Goal: Information Seeking & Learning: Check status

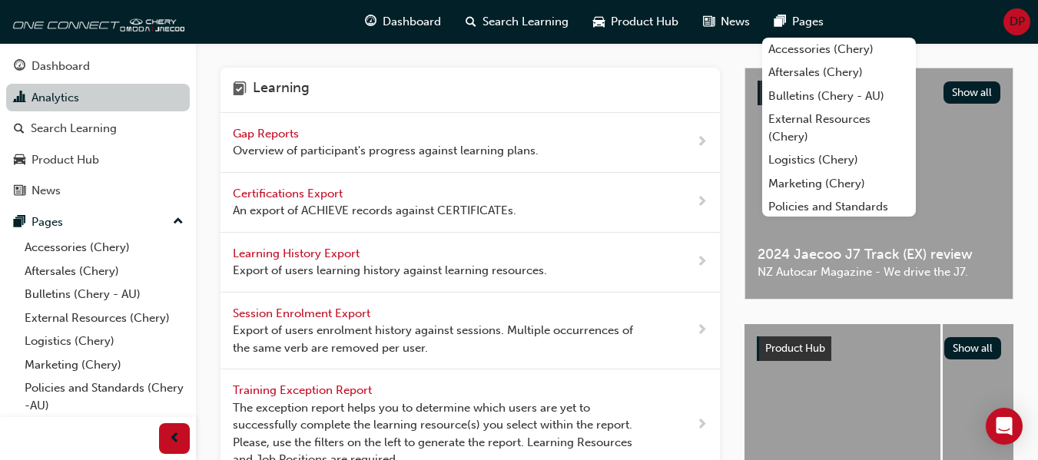
click at [117, 98] on link "Analytics" at bounding box center [98, 98] width 184 height 28
click at [255, 138] on span "Gap Reports" at bounding box center [267, 134] width 69 height 14
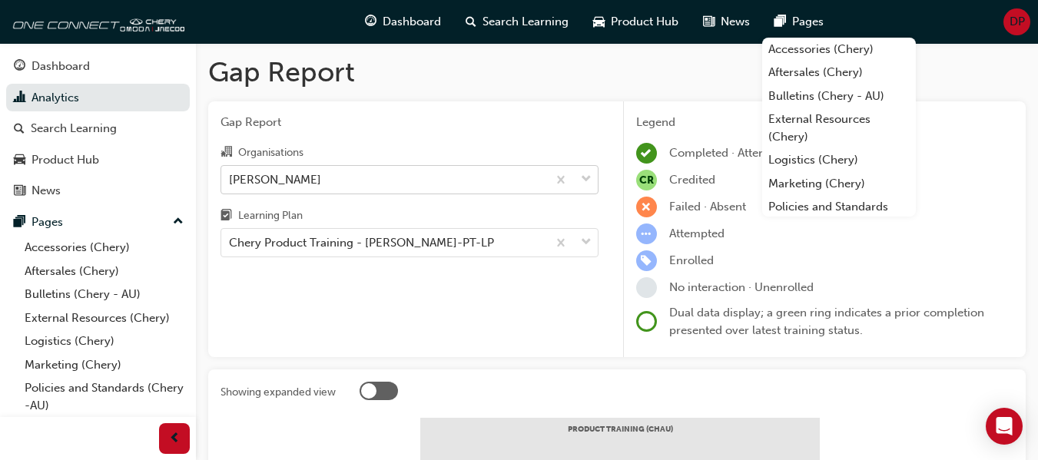
click at [374, 193] on div "[PERSON_NAME]" at bounding box center [410, 179] width 378 height 29
click at [230, 185] on input "Organisations [PERSON_NAME]" at bounding box center [230, 178] width 2 height 13
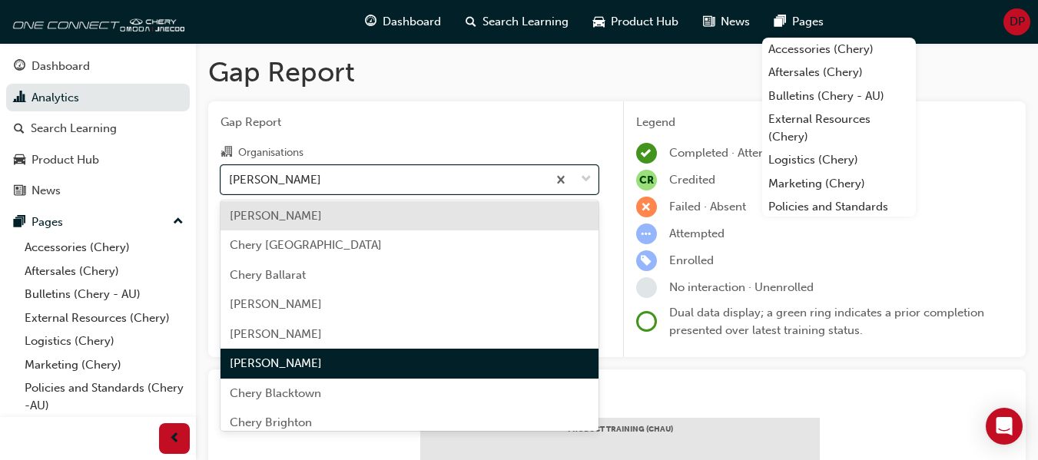
scroll to position [156, 0]
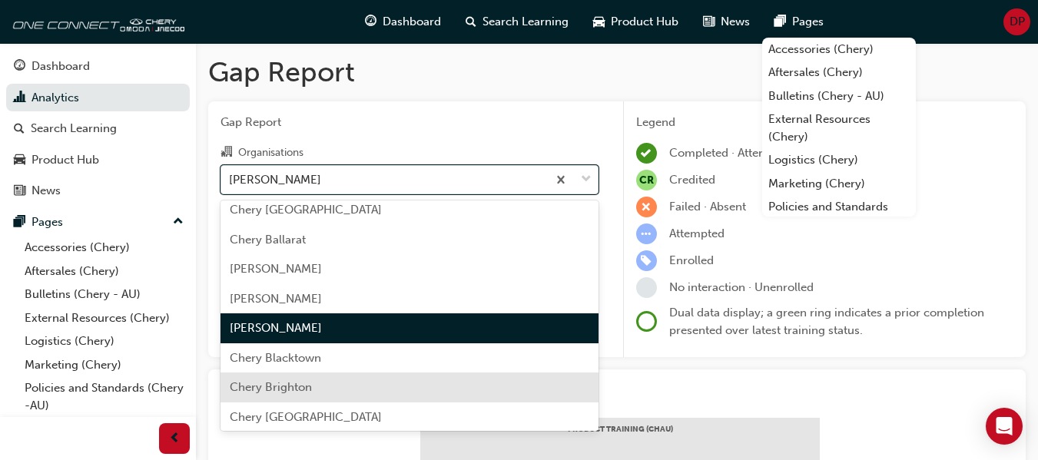
click at [361, 390] on div "Chery Brighton" at bounding box center [410, 388] width 378 height 30
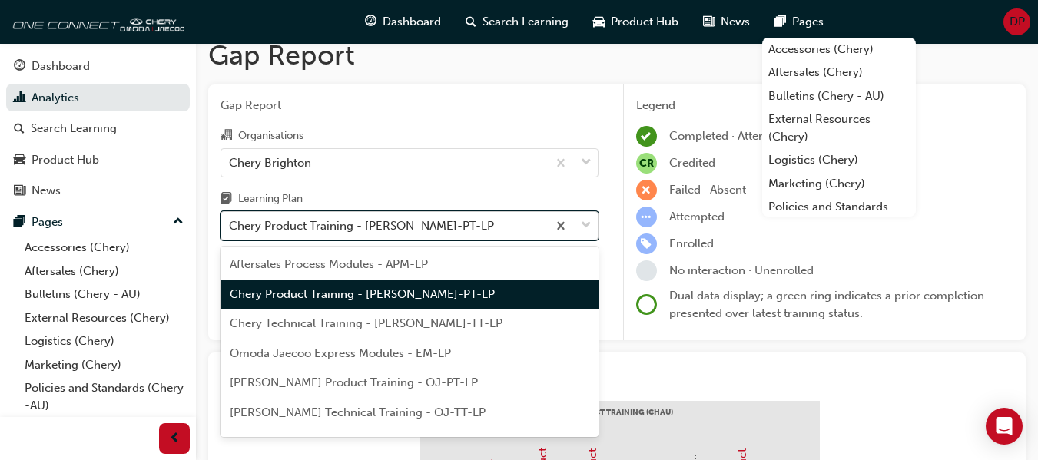
click at [354, 246] on div "Gap Report Organisations Chery Brighton Learning Plan option Chery Product Trai…" at bounding box center [409, 213] width 403 height 257
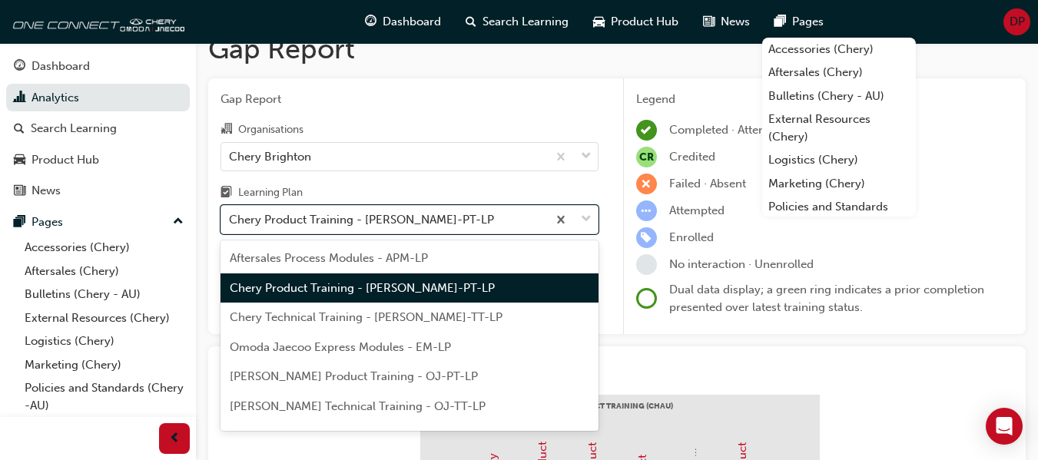
click at [386, 293] on span "Chery Product Training - [PERSON_NAME]-PT-LP" at bounding box center [362, 288] width 265 height 14
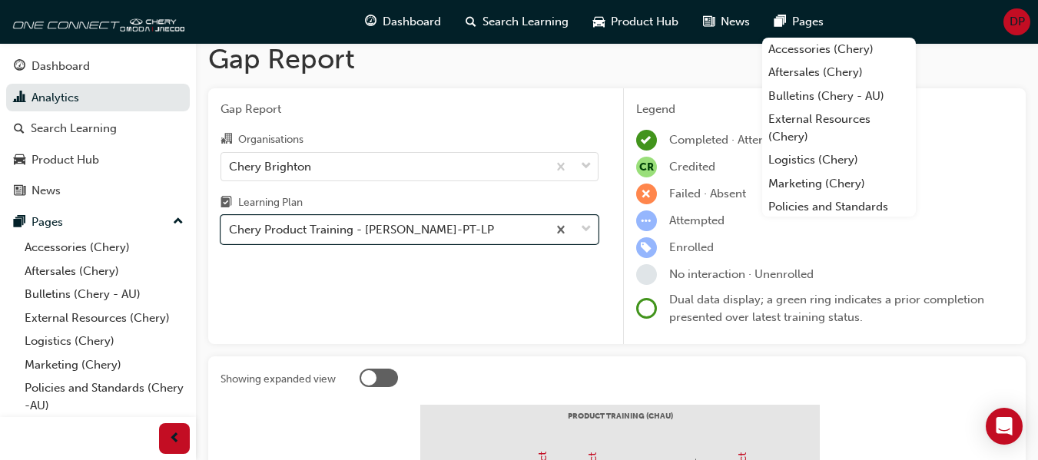
scroll to position [23, 0]
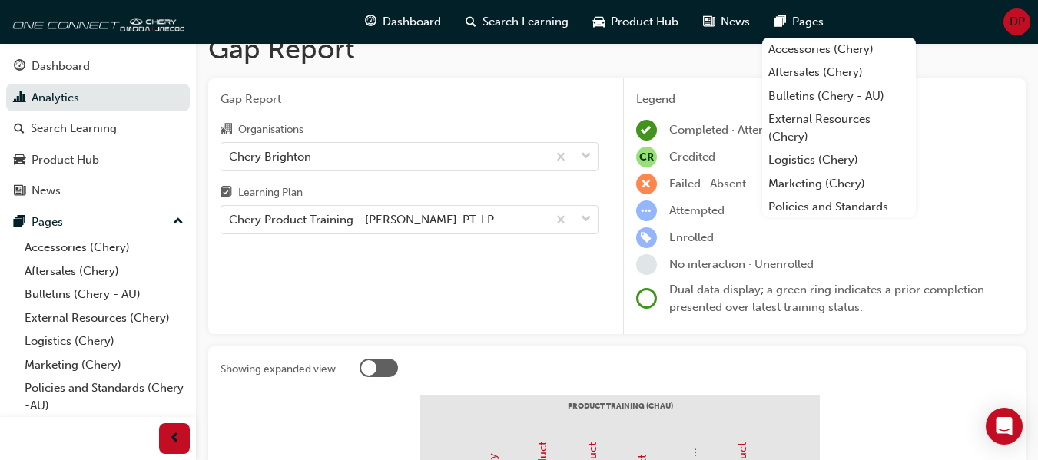
click at [618, 201] on div "Gap Report Organisations Chery Brighton Learning Plan Chery Product Training - …" at bounding box center [616, 206] width 817 height 257
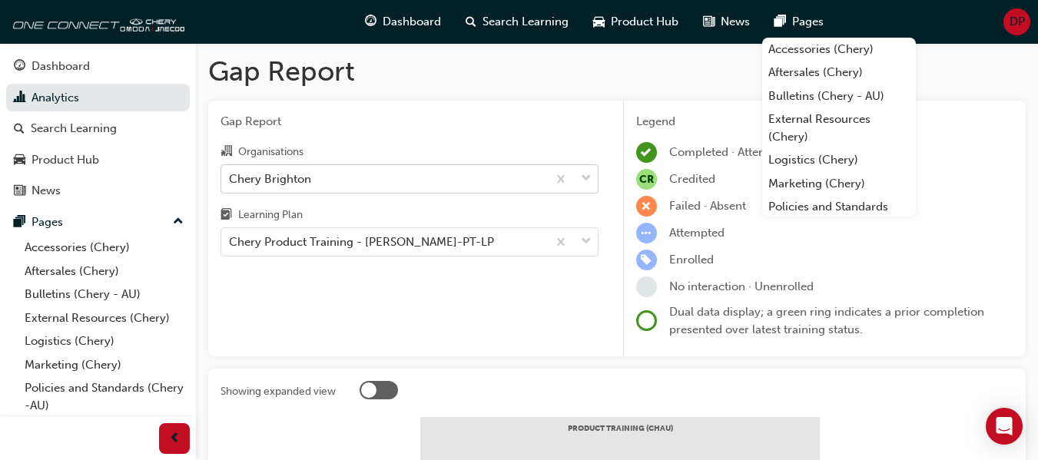
scroll to position [0, 0]
click at [365, 169] on div "Chery Brighton" at bounding box center [384, 179] width 326 height 27
click at [230, 172] on input "Organisations Chery Brighton" at bounding box center [230, 178] width 2 height 13
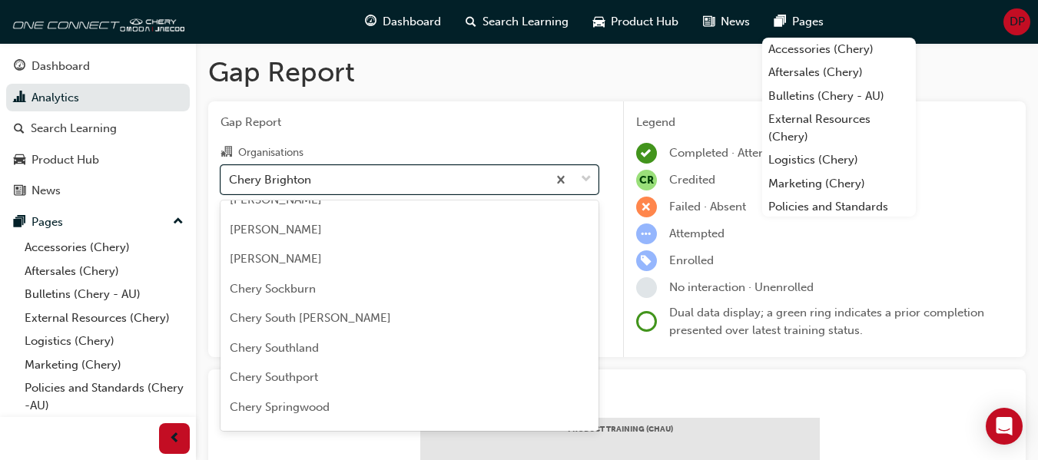
scroll to position [2597, 0]
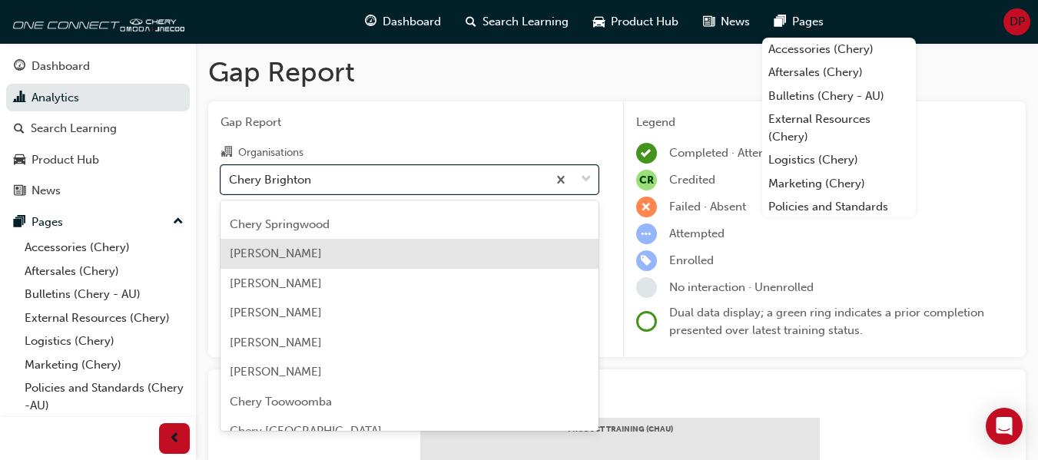
click at [340, 254] on div "[PERSON_NAME]" at bounding box center [410, 254] width 378 height 30
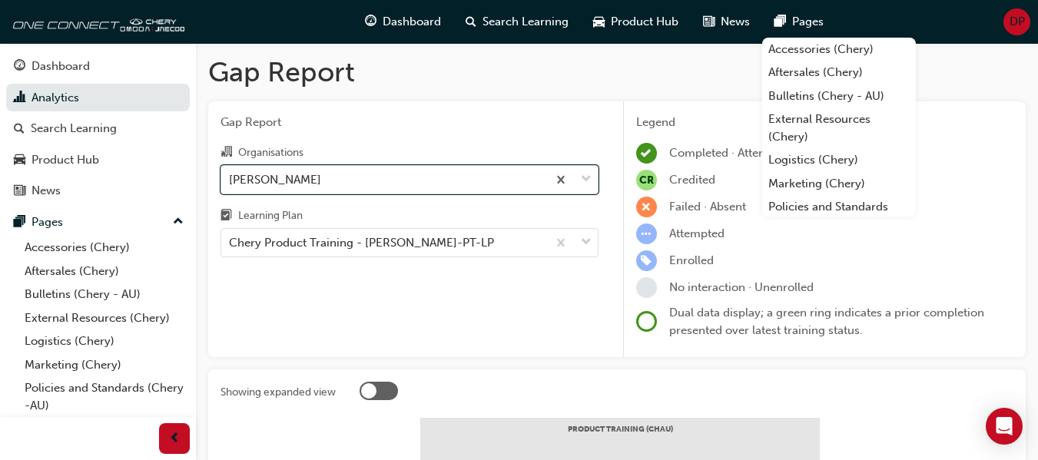
click at [252, 297] on div "Gap Report Organisations option [PERSON_NAME], selected. 0 results available. S…" at bounding box center [409, 229] width 403 height 257
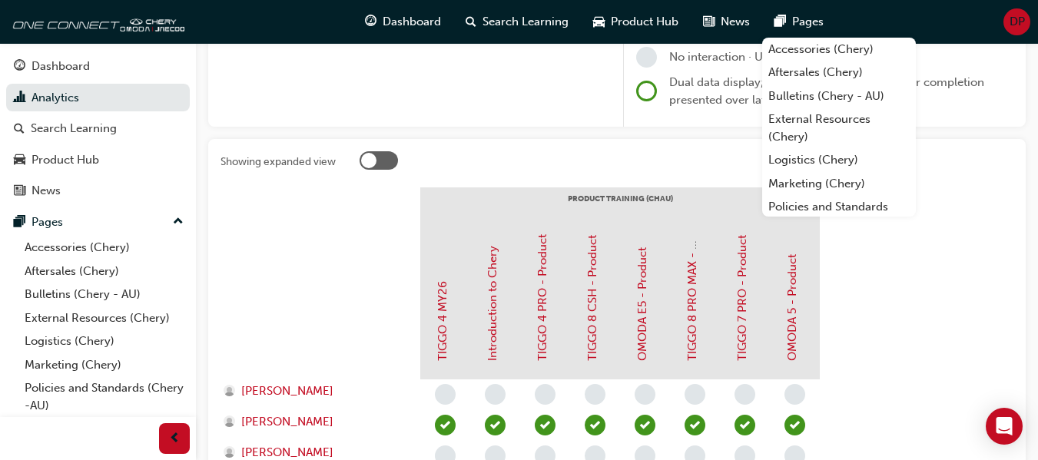
scroll to position [461, 0]
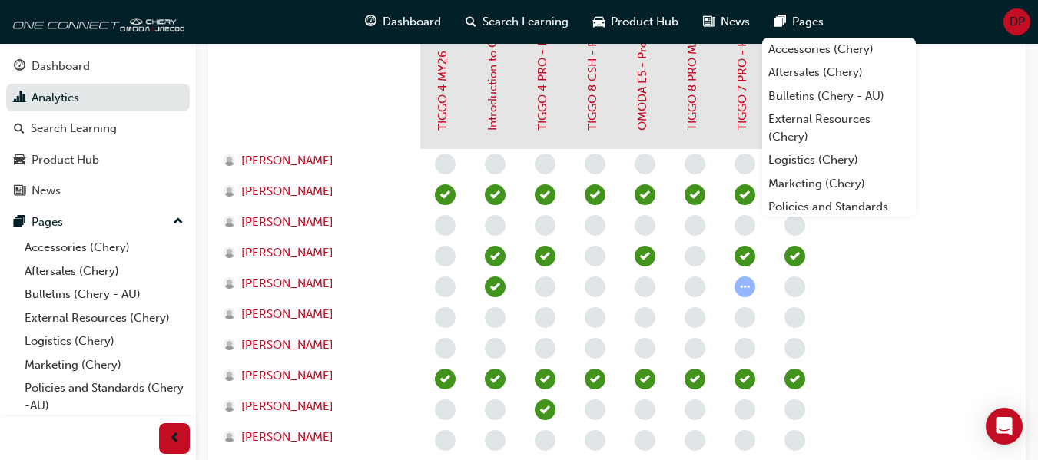
click at [377, 90] on div at bounding box center [321, 72] width 200 height 154
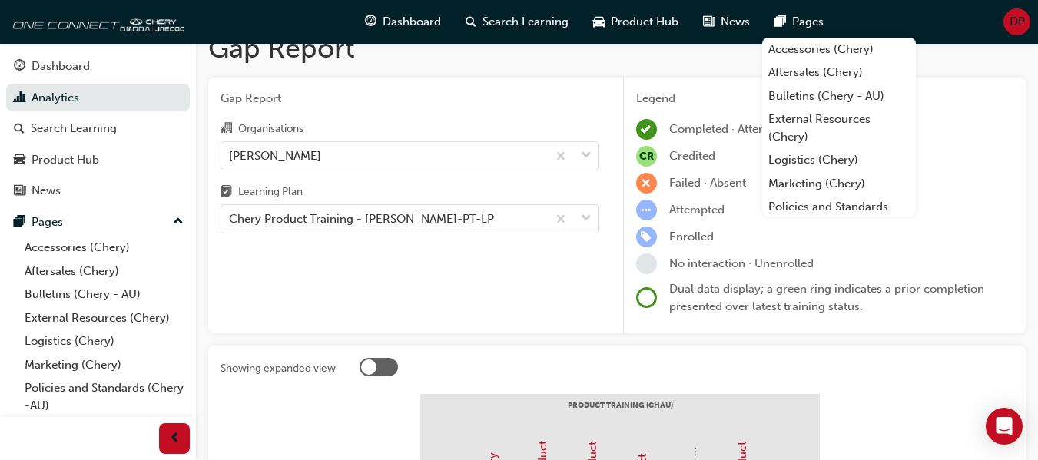
scroll to position [0, 0]
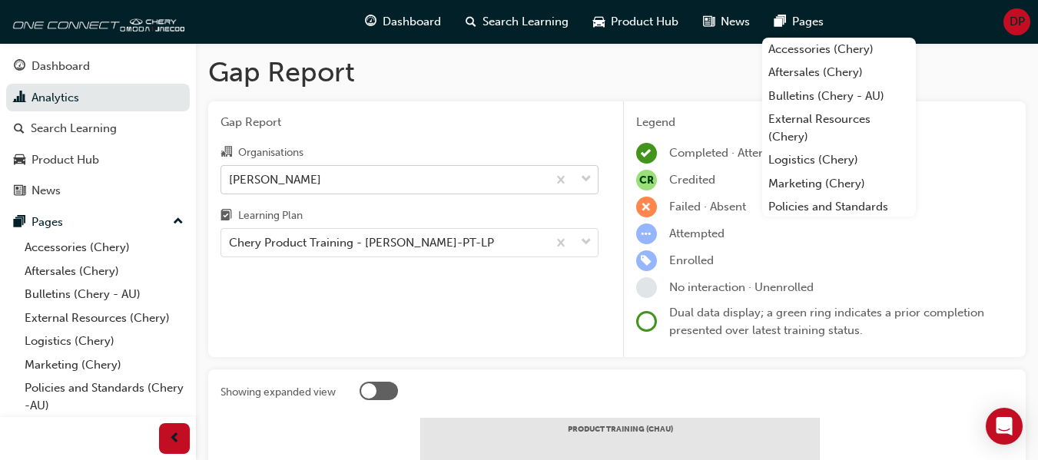
click at [332, 177] on div "[PERSON_NAME]" at bounding box center [384, 179] width 326 height 27
click at [230, 177] on input "Organisations [PERSON_NAME]" at bounding box center [230, 178] width 2 height 13
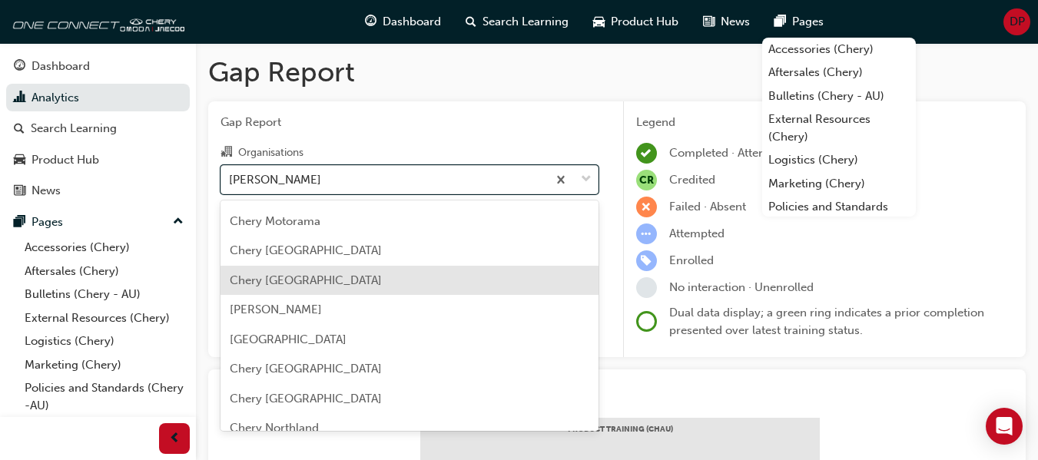
scroll to position [1600, 0]
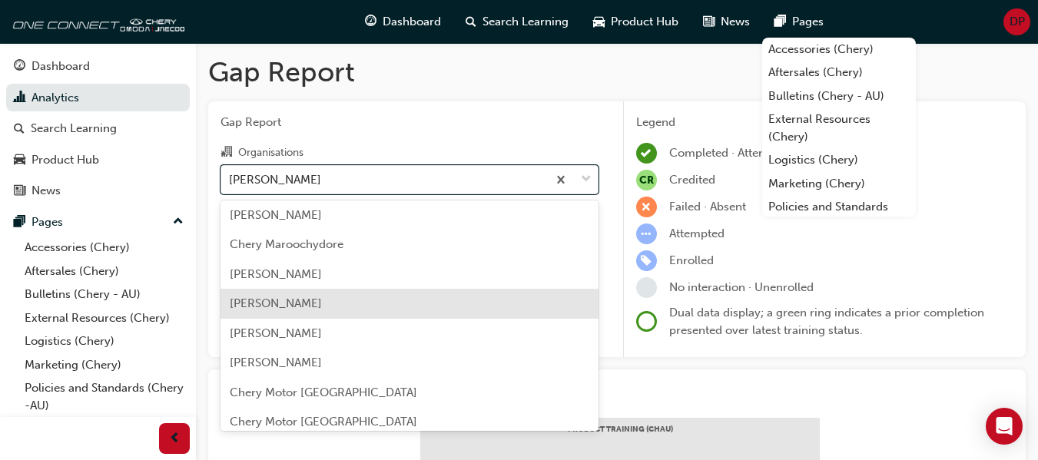
click at [331, 327] on div "[PERSON_NAME]" at bounding box center [410, 334] width 378 height 30
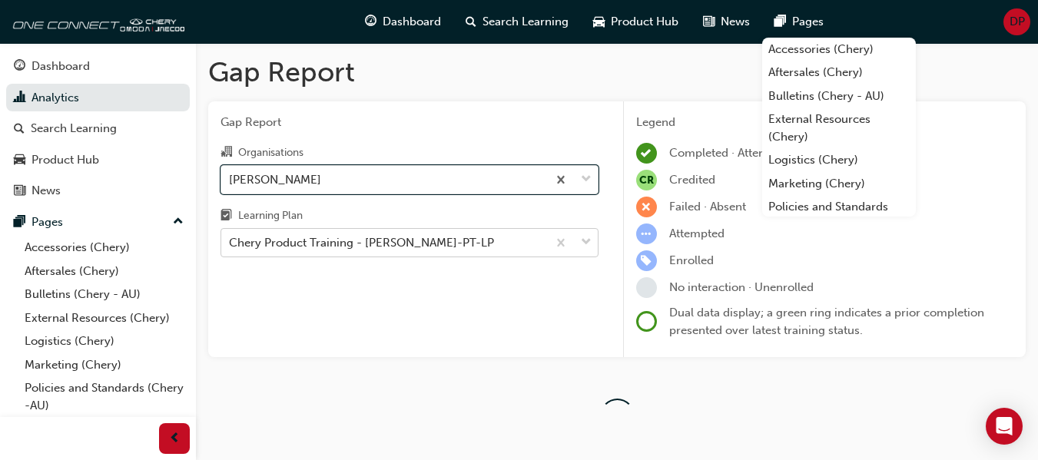
click at [343, 244] on div "Gap Report Organisations option [PERSON_NAME], selected. 0 results available. S…" at bounding box center [409, 229] width 403 height 257
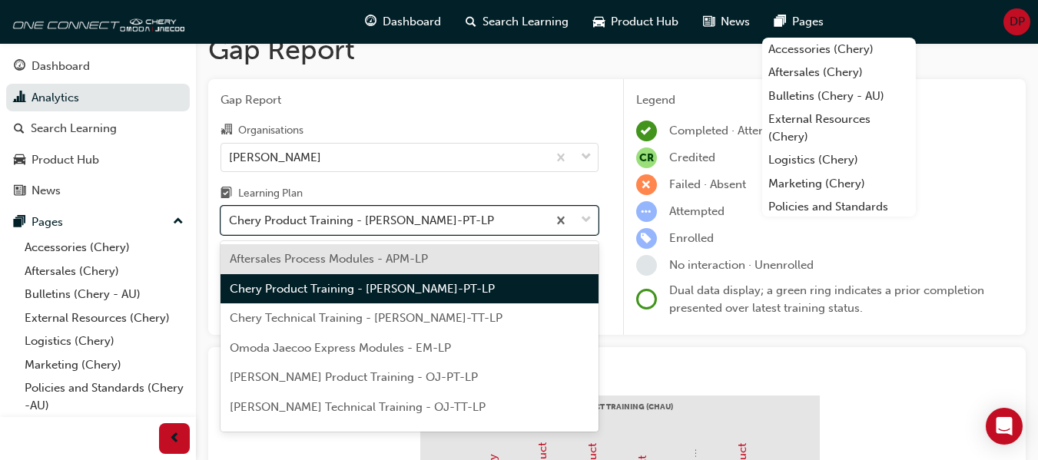
scroll to position [23, 0]
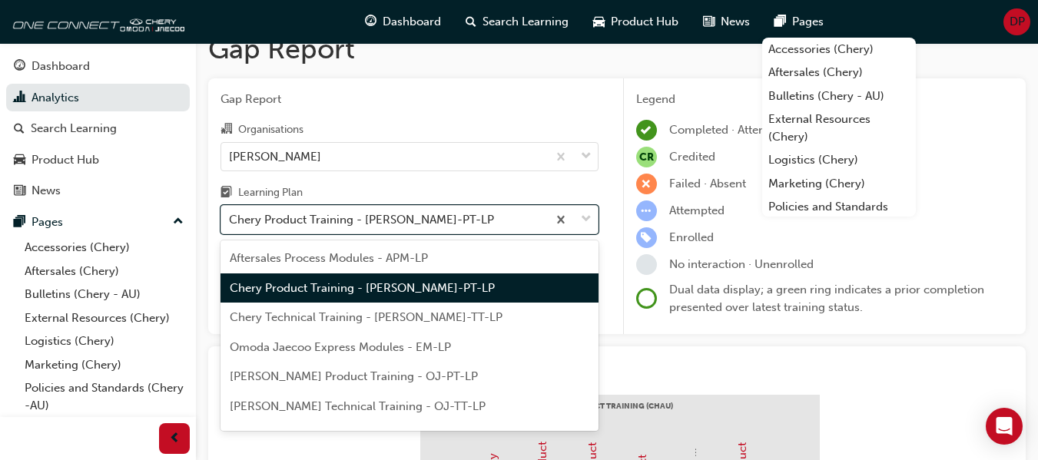
click at [461, 288] on div "Chery Product Training - [PERSON_NAME]-PT-LP" at bounding box center [410, 289] width 378 height 30
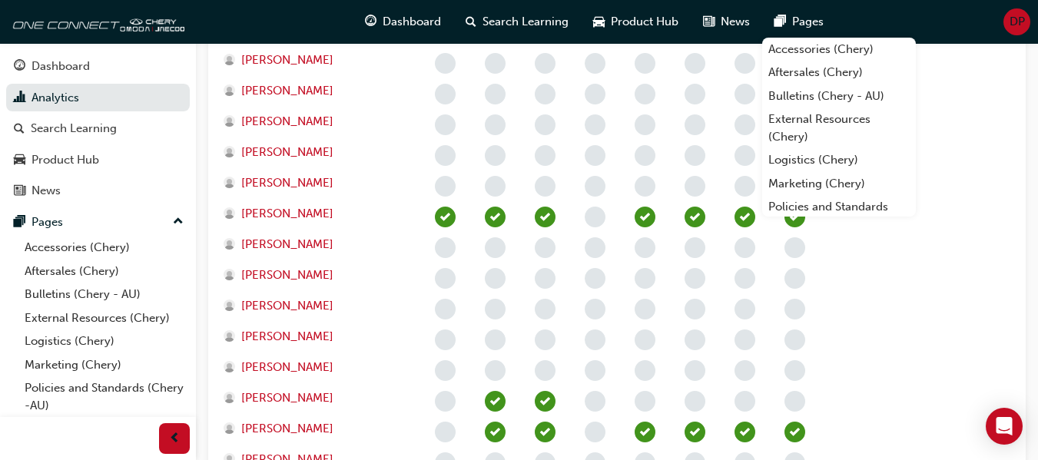
scroll to position [868, 0]
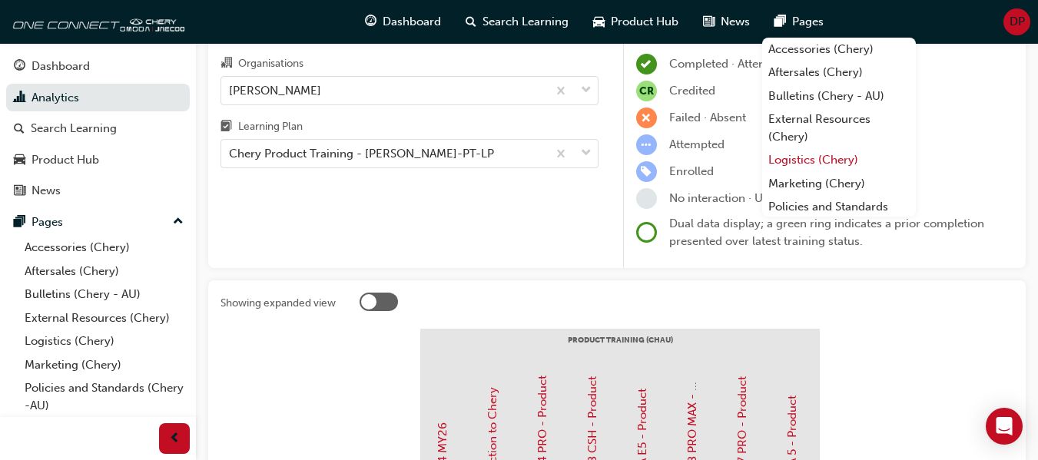
scroll to position [0, 0]
